Goal: Information Seeking & Learning: Learn about a topic

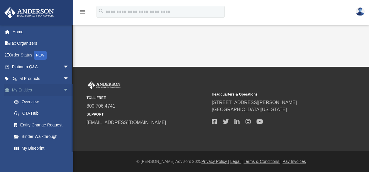
click at [39, 93] on link "My Entities arrow_drop_down" at bounding box center [41, 90] width 74 height 12
click at [33, 90] on link "My Entities arrow_drop_down" at bounding box center [41, 90] width 74 height 12
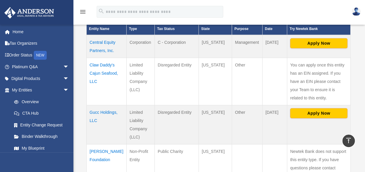
scroll to position [176, 0]
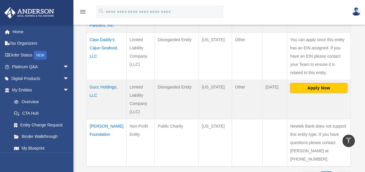
click at [92, 129] on td "Martin Escalante Foundation" at bounding box center [107, 142] width 40 height 48
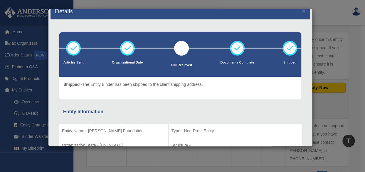
scroll to position [0, 0]
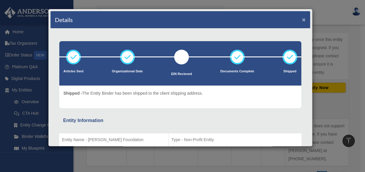
click at [302, 18] on button "×" at bounding box center [304, 19] width 4 height 6
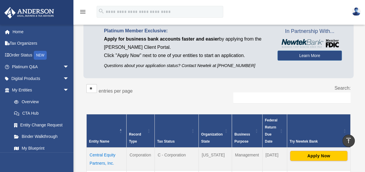
scroll to position [29, 0]
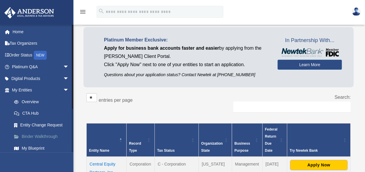
click at [53, 133] on link "Binder Walkthrough" at bounding box center [43, 137] width 70 height 12
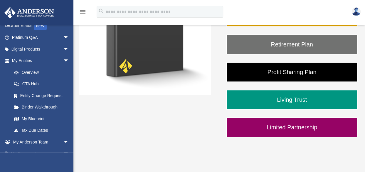
scroll to position [147, 0]
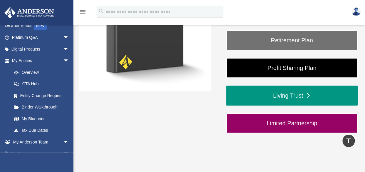
click at [247, 92] on link "Living Trust" at bounding box center [291, 95] width 131 height 20
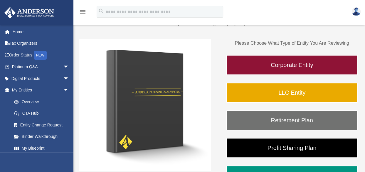
scroll to position [59, 0]
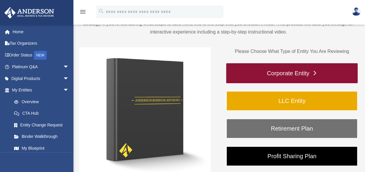
click at [283, 76] on link "Corporate Entity" at bounding box center [291, 73] width 131 height 20
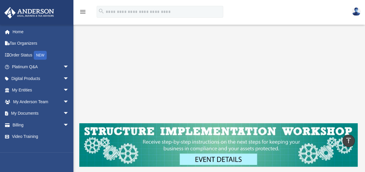
scroll to position [117, 0]
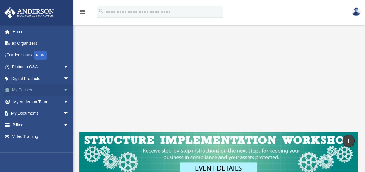
click at [43, 89] on link "My Entities arrow_drop_down" at bounding box center [41, 90] width 74 height 12
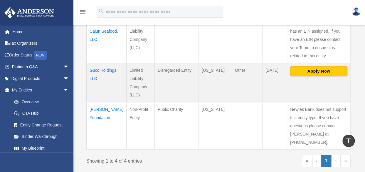
scroll to position [205, 0]
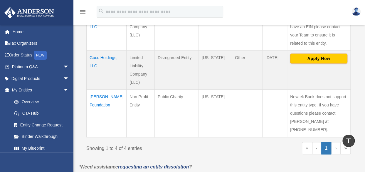
click at [99, 106] on td "Martin Escalante Foundation" at bounding box center [107, 113] width 40 height 48
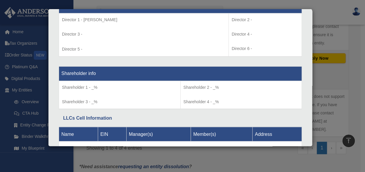
scroll to position [446, 0]
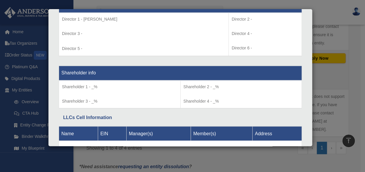
click at [99, 99] on p "Shareholder 3 - _%" at bounding box center [119, 100] width 115 height 7
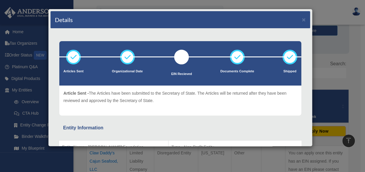
scroll to position [59, 0]
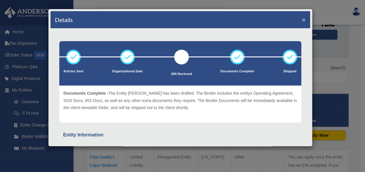
click at [302, 19] on button "×" at bounding box center [304, 19] width 4 height 6
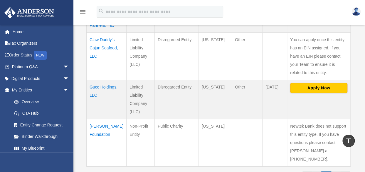
scroll to position [205, 0]
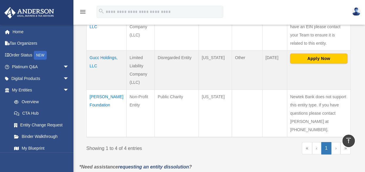
click at [103, 105] on td "Martin Escalante Foundation" at bounding box center [107, 113] width 40 height 48
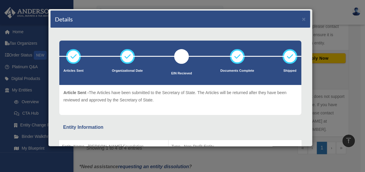
scroll to position [0, 0]
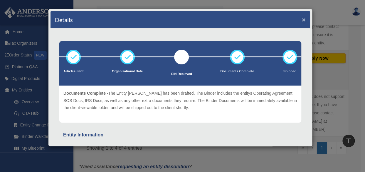
click at [302, 19] on button "×" at bounding box center [304, 19] width 4 height 6
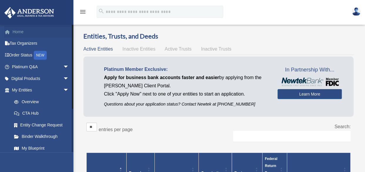
click at [23, 33] on link "Home" at bounding box center [41, 32] width 74 height 12
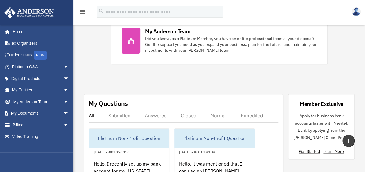
scroll to position [235, 0]
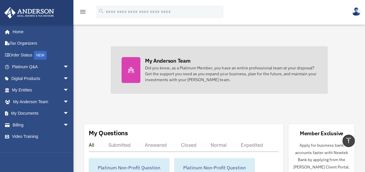
click at [128, 75] on div at bounding box center [130, 70] width 19 height 26
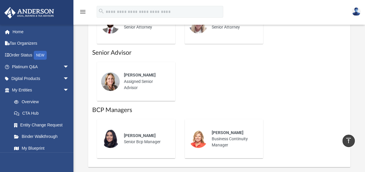
scroll to position [469, 0]
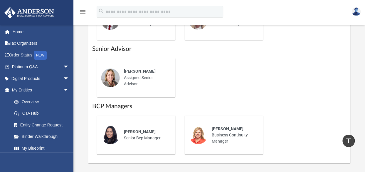
click at [106, 79] on img at bounding box center [110, 77] width 19 height 19
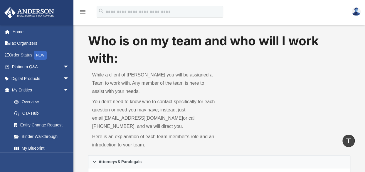
scroll to position [0, 0]
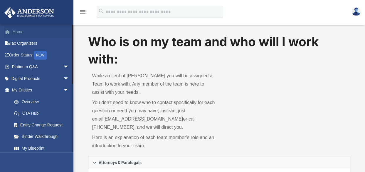
click at [18, 33] on link "Home" at bounding box center [41, 32] width 74 height 12
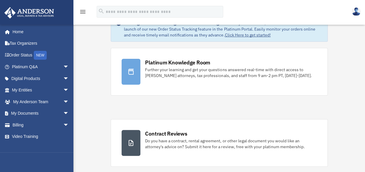
scroll to position [29, 0]
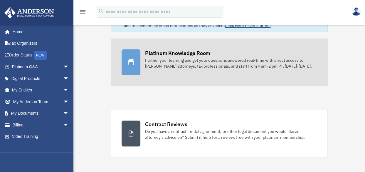
click at [192, 74] on link "Platinum Knowledge Room Further your learning and get your questions answered r…" at bounding box center [219, 62] width 216 height 48
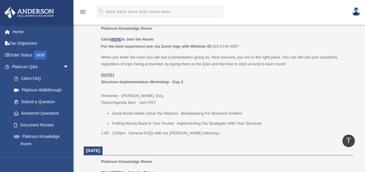
scroll to position [235, 0]
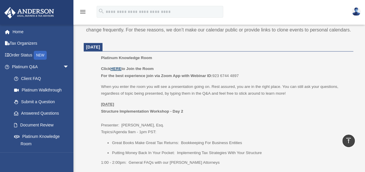
click at [121, 67] on u "HERE" at bounding box center [115, 68] width 11 height 4
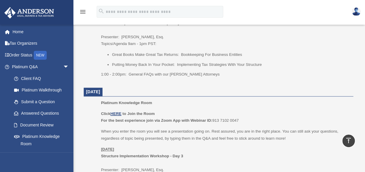
scroll to position [352, 0]
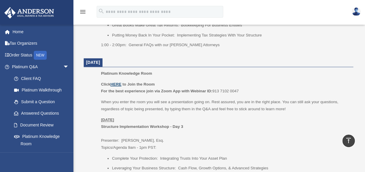
click at [121, 83] on u "HERE" at bounding box center [115, 84] width 11 height 4
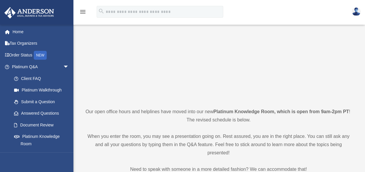
scroll to position [59, 0]
